Goal: Task Accomplishment & Management: Use online tool/utility

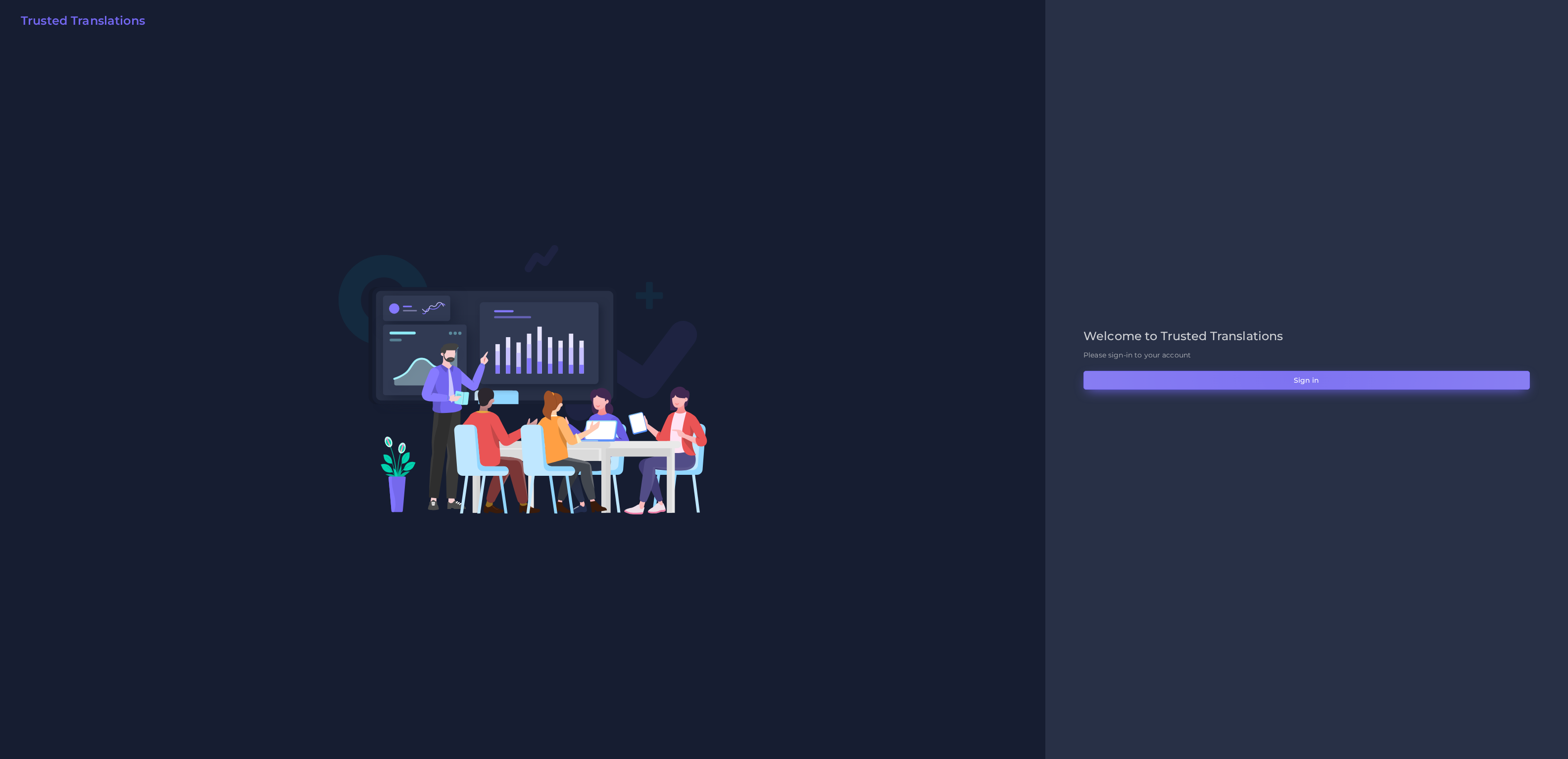
click at [1292, 371] on button "Sign in" at bounding box center [1306, 380] width 447 height 19
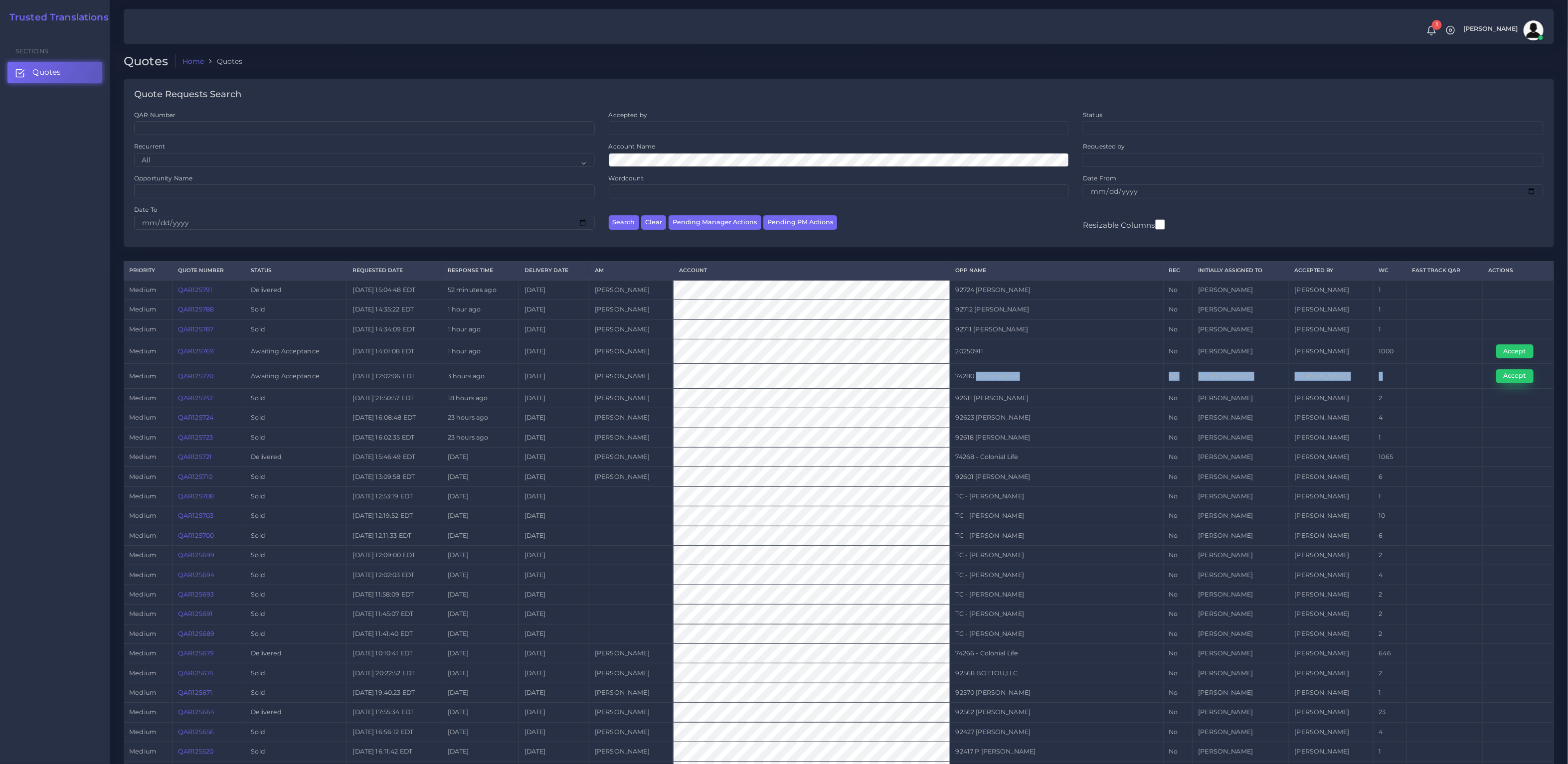
drag, startPoint x: 981, startPoint y: 376, endPoint x: 1509, endPoint y: 378, distance: 528.0
click at [1509, 378] on tr "medium QAR125770 Awaiting Acceptance [DATE] 12:02:06 EDT 3 hours ago [DATE] [PE…" at bounding box center [838, 375] width 1430 height 24
click at [1512, 378] on button "Accept" at bounding box center [1514, 375] width 37 height 14
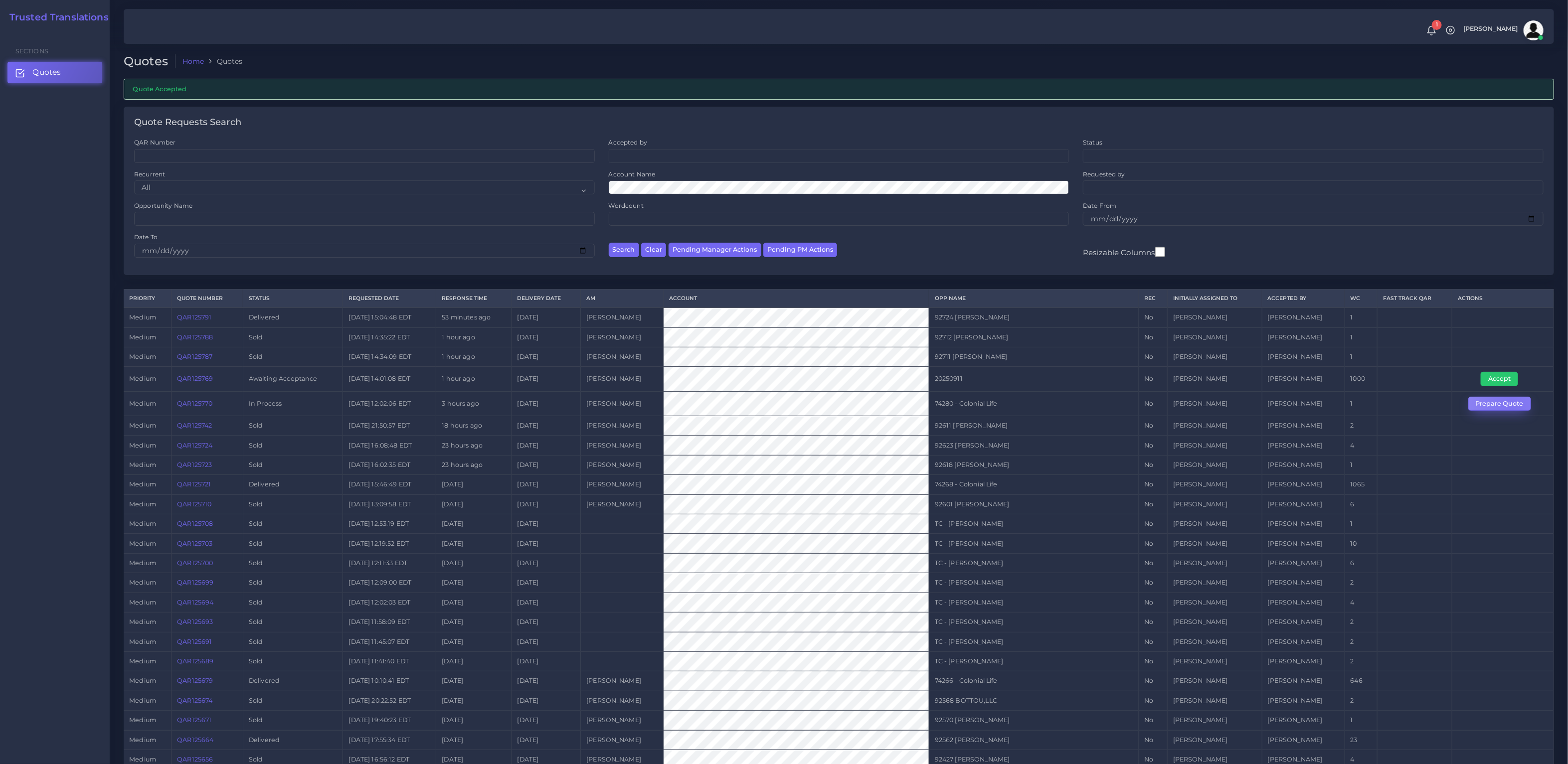
click at [1511, 409] on button "Prepare Quote" at bounding box center [1499, 403] width 63 height 14
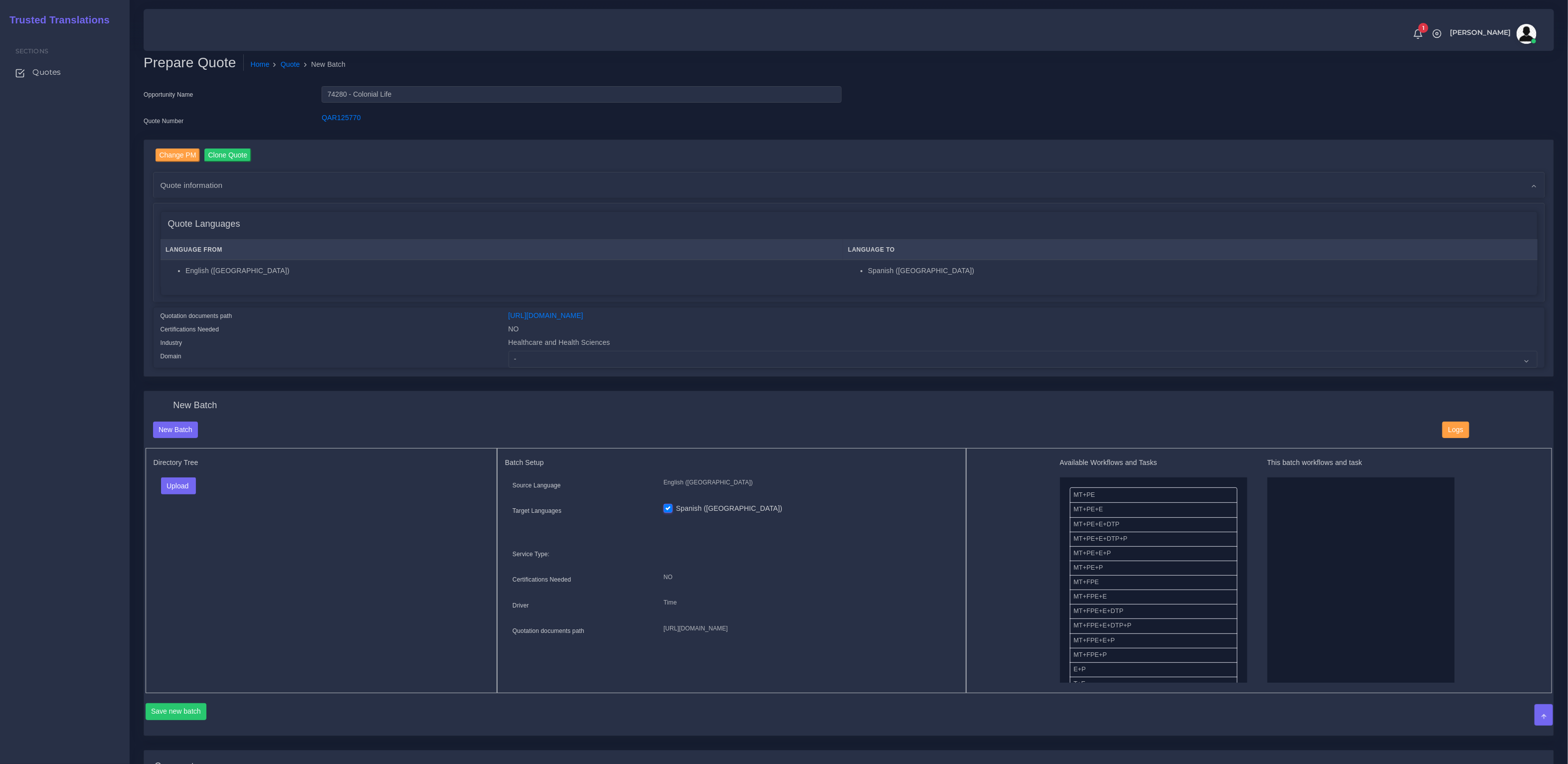
click at [516, 369] on div "Change PM Clone Quote Quote information AM Tulio Figueroa Opportunity NO" at bounding box center [848, 258] width 1409 height 237
click at [536, 351] on select "- Advertising and Media Agriculture, Forestry and Fishing Architecture, Buildin…" at bounding box center [1022, 359] width 1029 height 17
select select "Healthcare and Health Sciences"
click at [508, 351] on select "- Advertising and Media Agriculture, Forestry and Fishing Architecture, Buildin…" at bounding box center [1022, 359] width 1029 height 17
click at [343, 550] on div "Directory Tree Upload Folder Files un/check all" at bounding box center [321, 571] width 352 height 245
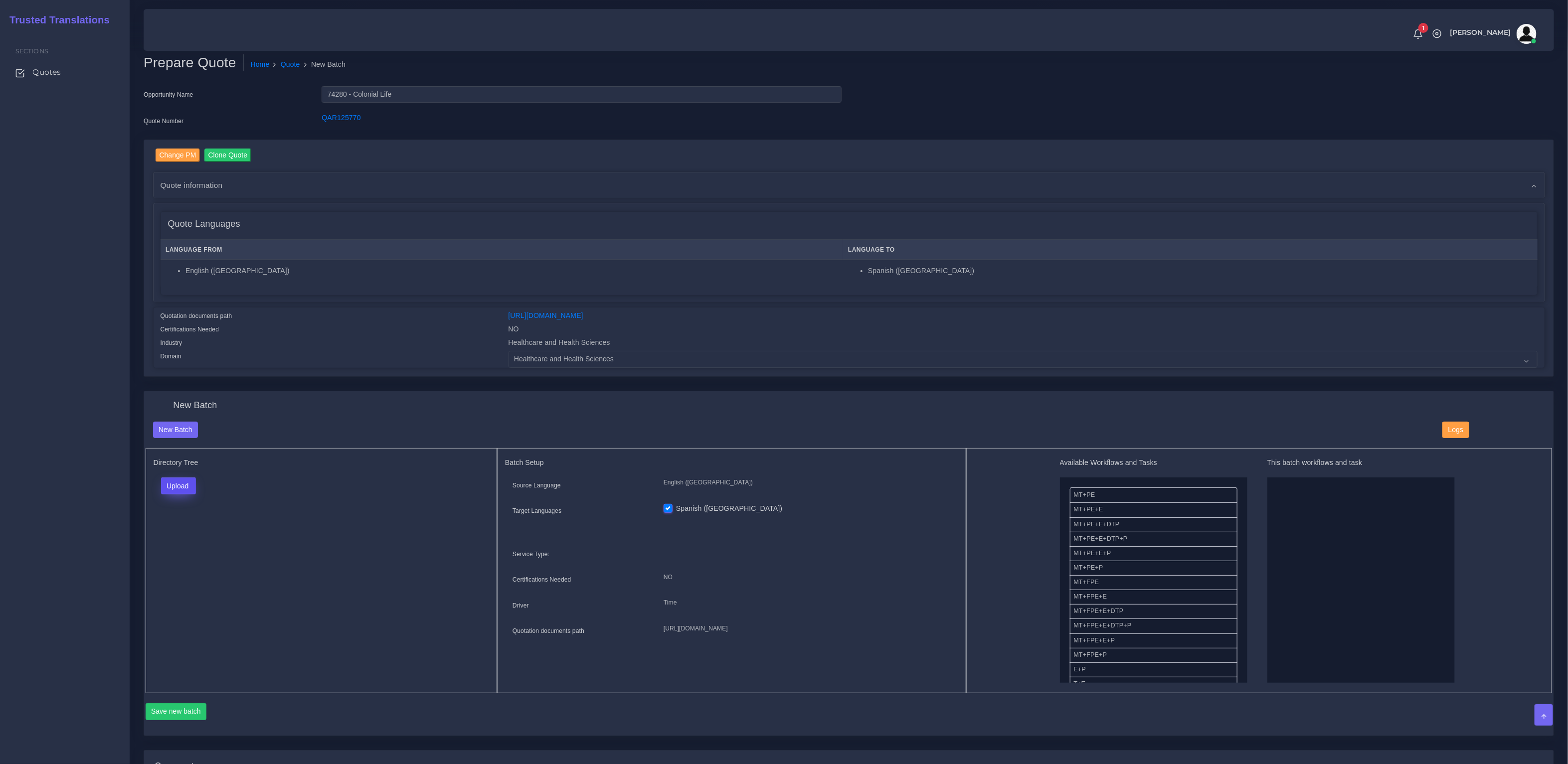
click at [169, 488] on button "Upload" at bounding box center [179, 485] width 36 height 17
click at [182, 518] on label "Files" at bounding box center [196, 523] width 69 height 12
drag, startPoint x: 1099, startPoint y: 551, endPoint x: 1280, endPoint y: 566, distance: 181.6
drag, startPoint x: 1105, startPoint y: 656, endPoint x: 1241, endPoint y: 636, distance: 137.5
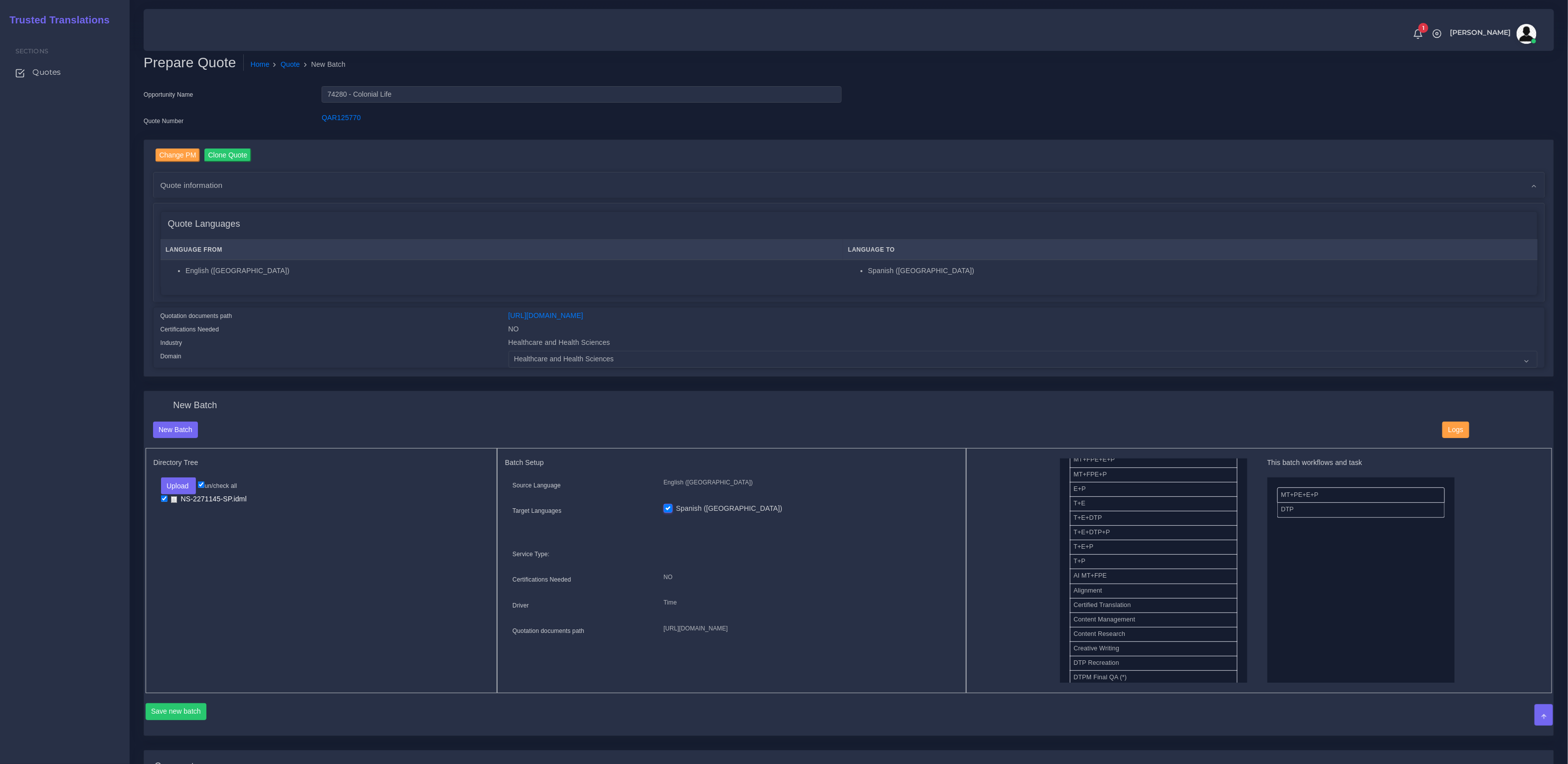
click at [184, 720] on div "Save new batch" at bounding box center [849, 714] width 1407 height 24
click at [185, 715] on button "Save new batch" at bounding box center [176, 711] width 61 height 17
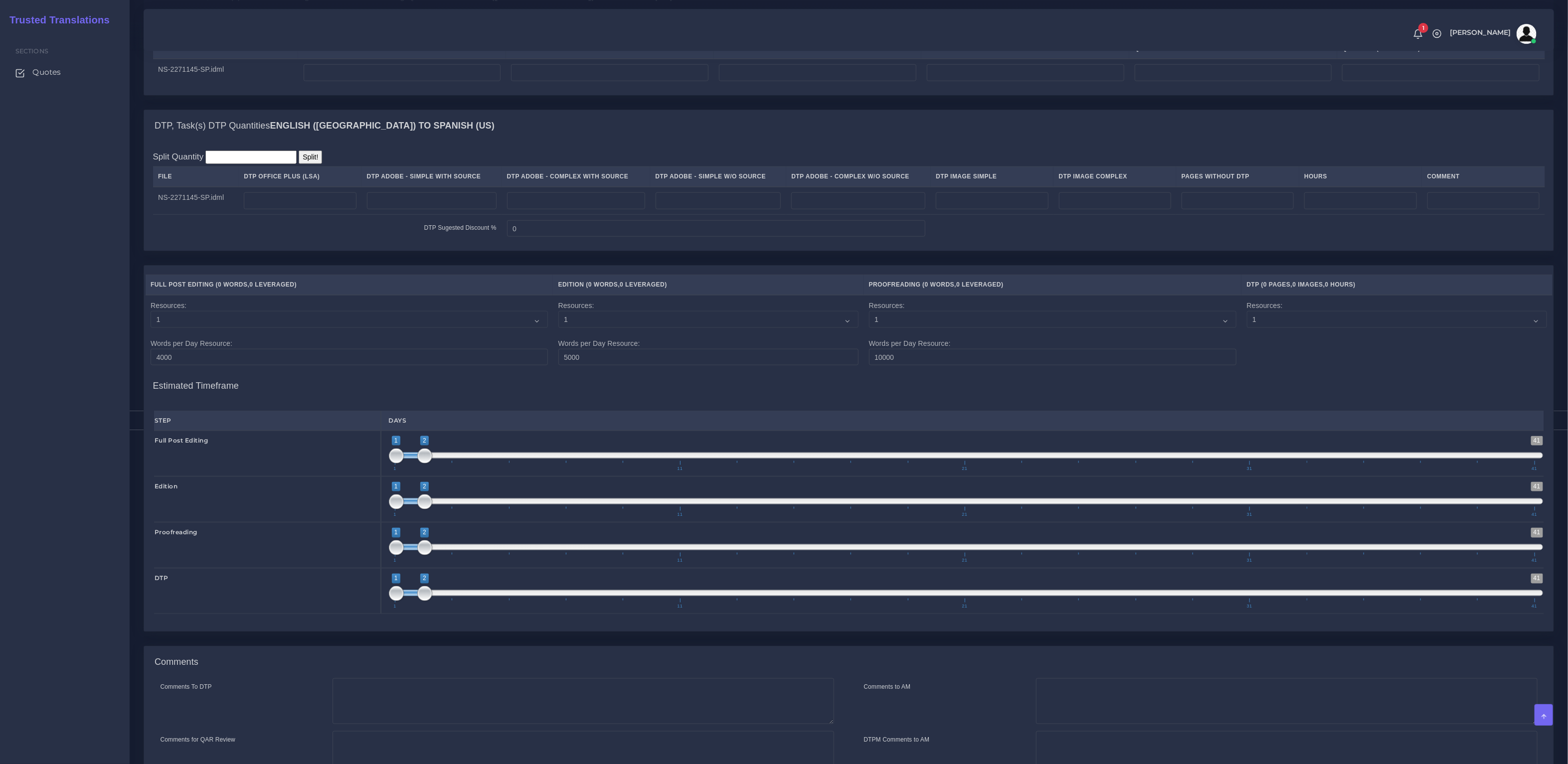
scroll to position [455, 0]
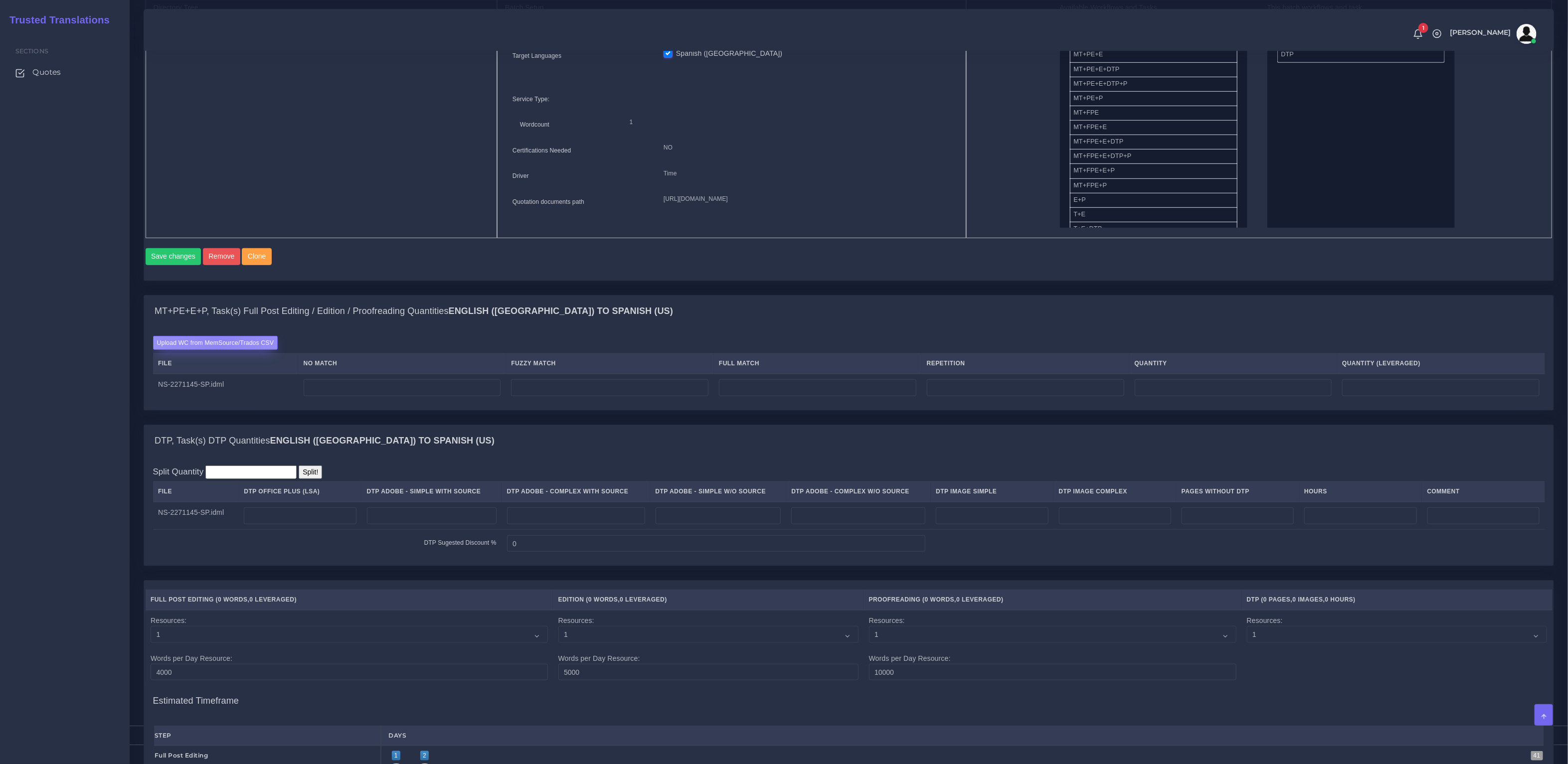
click at [220, 349] on label "Upload WC from MemSource/Trados CSV" at bounding box center [216, 342] width 125 height 14
click at [0, 0] on input "Upload WC from MemSource/Trados CSV" at bounding box center [0, 0] width 0 height 0
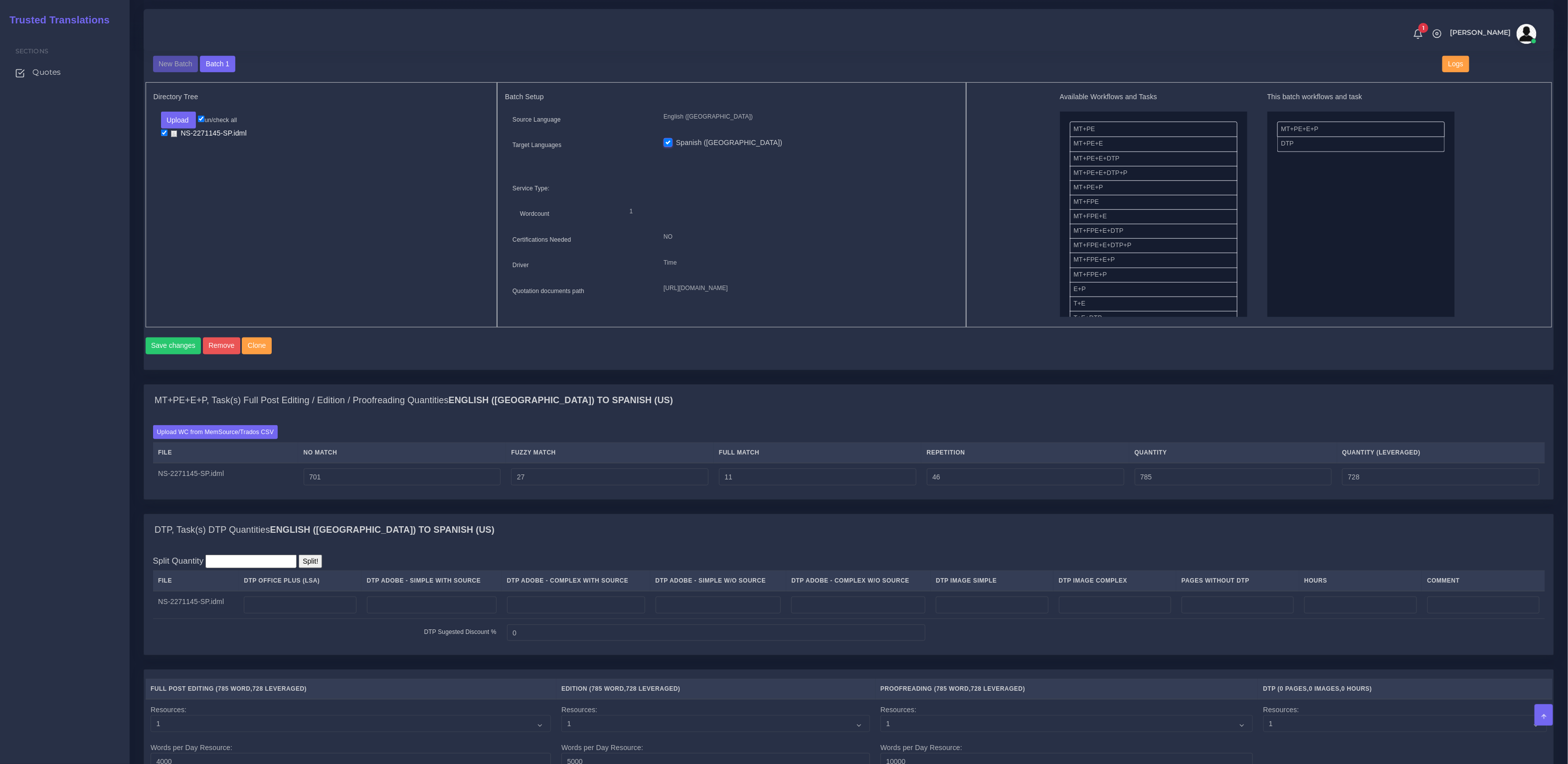
scroll to position [530, 0]
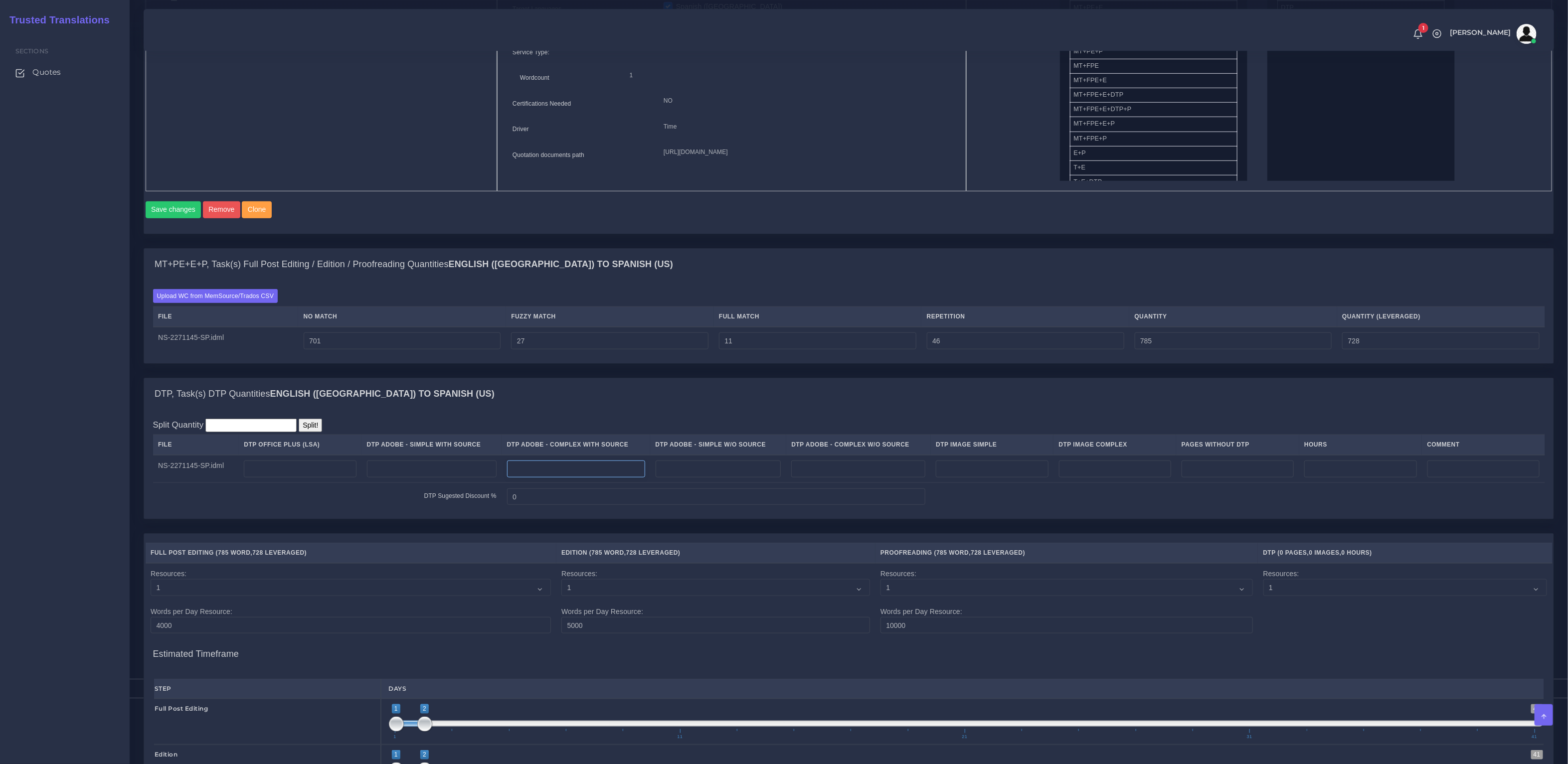
click at [615, 477] on input "number" at bounding box center [576, 468] width 138 height 17
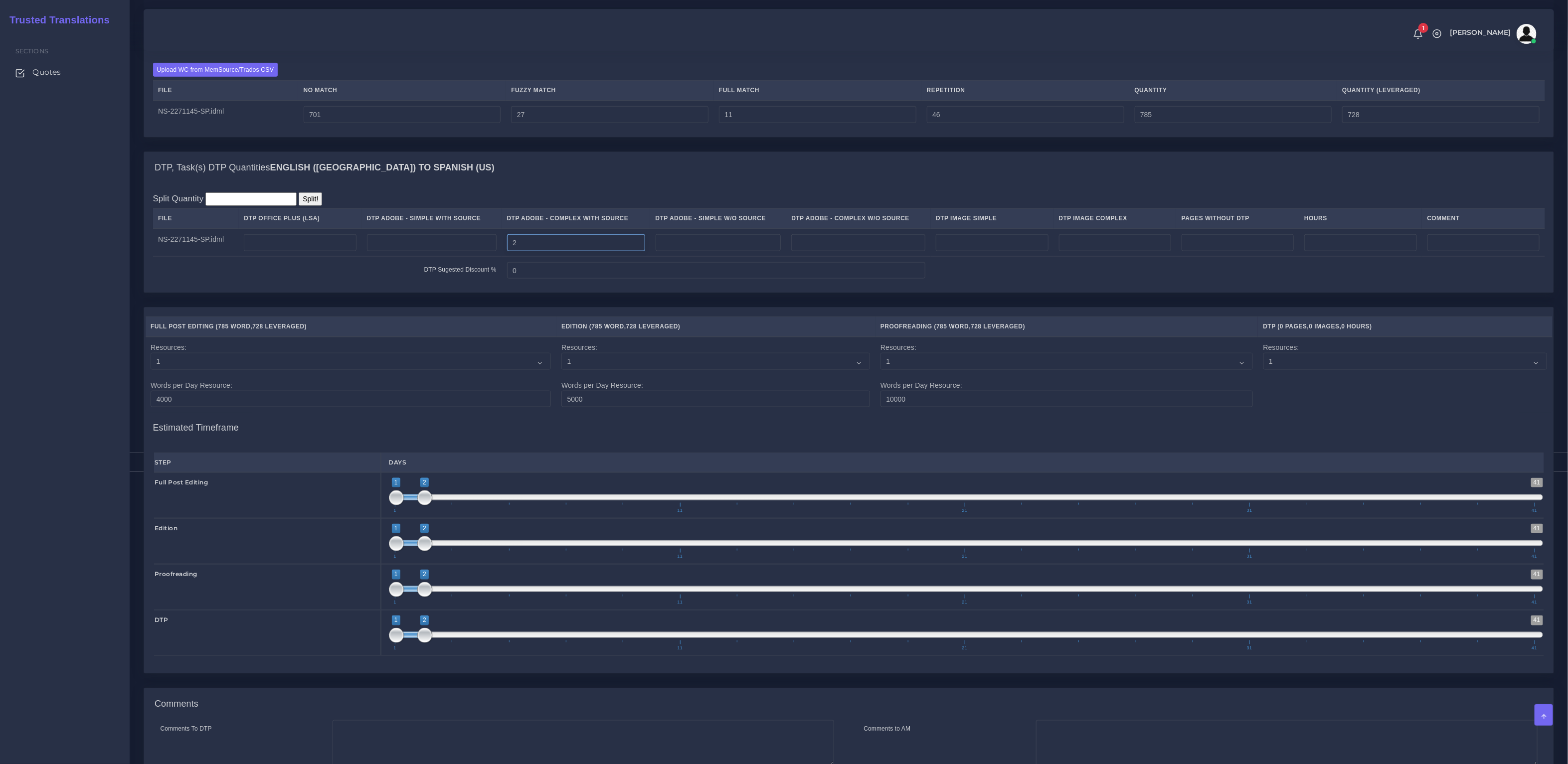
scroll to position [906, 0]
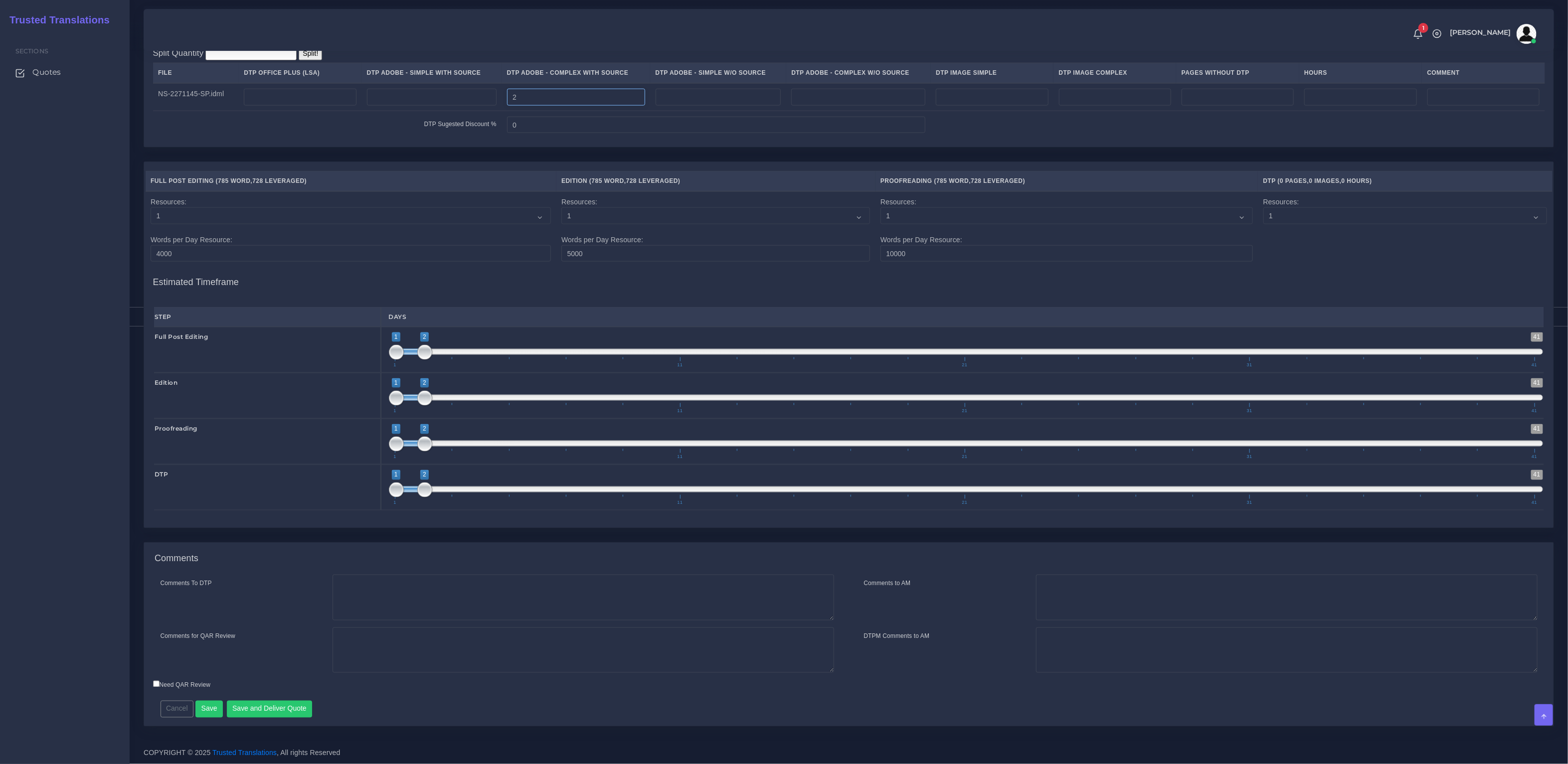
type input "2"
click at [388, 597] on textarea "Comments To DTP" at bounding box center [583, 597] width 502 height 46
paste textarea "Same usual LSA - Colonial Life Instructions."
type textarea "Same usual LSA - Colonial Life Instructions."
click at [275, 713] on button "Save and Deliver Quote" at bounding box center [269, 709] width 85 height 17
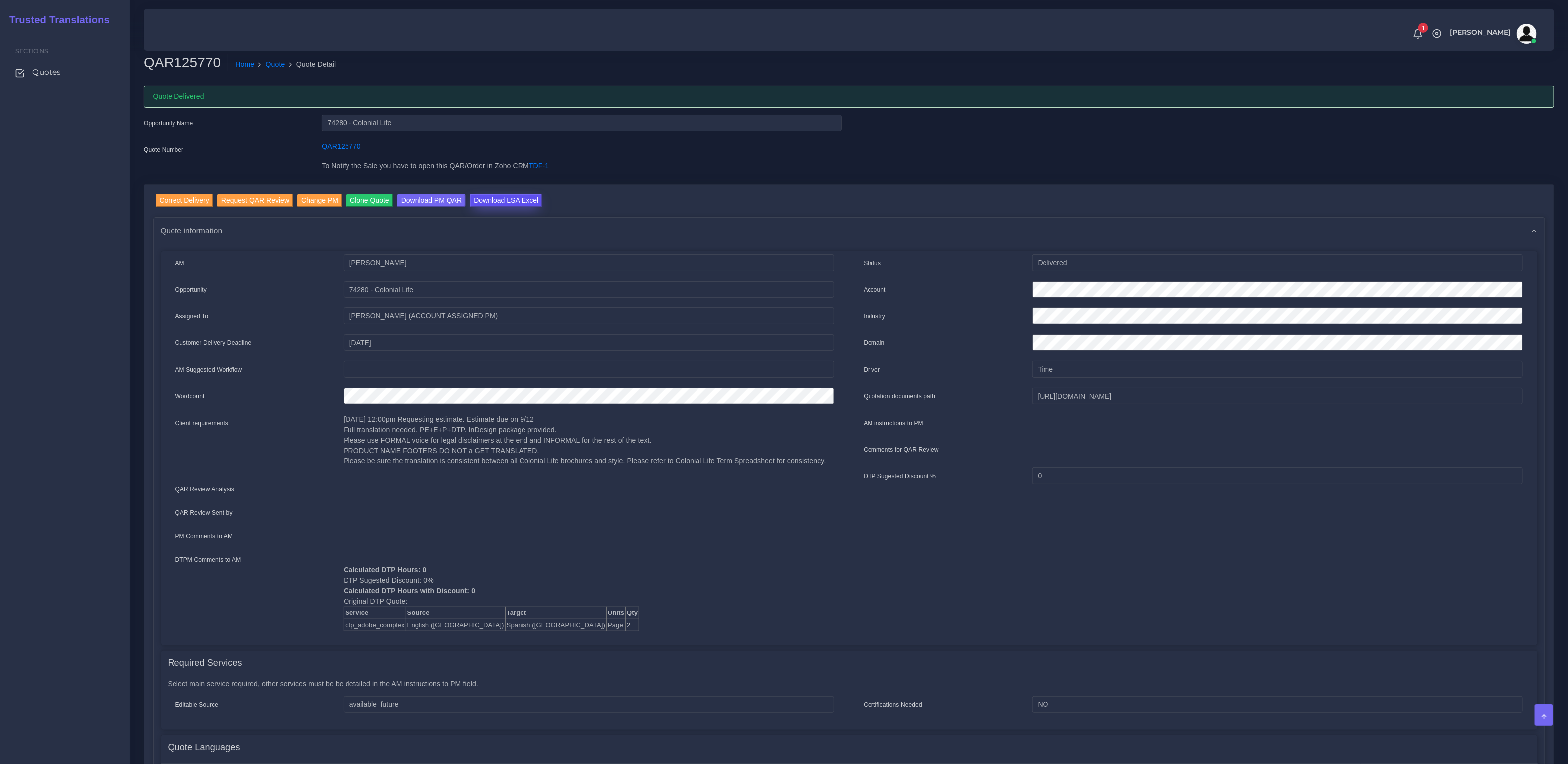
click at [504, 197] on input "Download LSA Excel" at bounding box center [505, 200] width 72 height 14
